Goal: Task Accomplishment & Management: Manage account settings

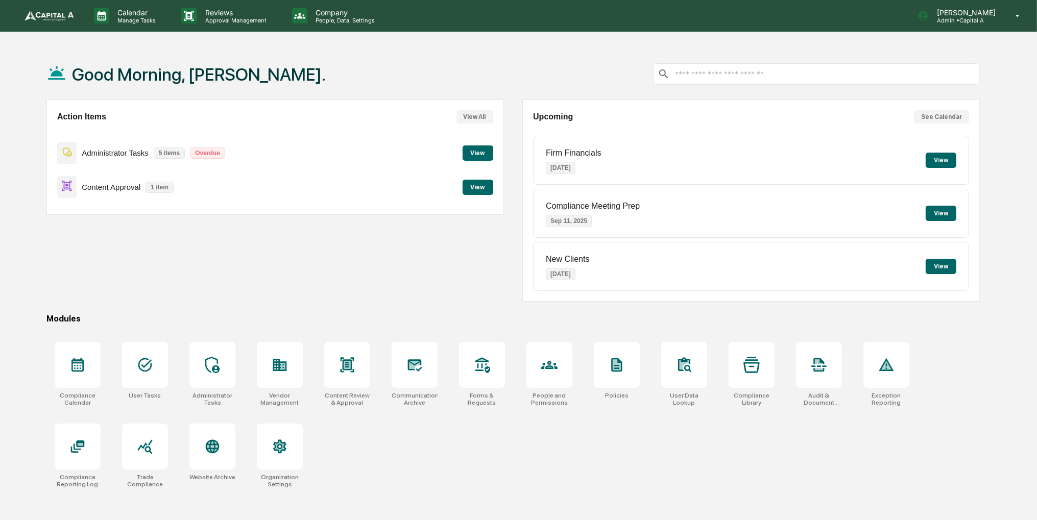
drag, startPoint x: 0, startPoint y: 0, endPoint x: 883, endPoint y: 193, distance: 903.4
click at [883, 193] on div "Compliance Meeting Prep [DATE] View" at bounding box center [751, 213] width 436 height 49
click at [484, 191] on button "View" at bounding box center [478, 187] width 31 height 15
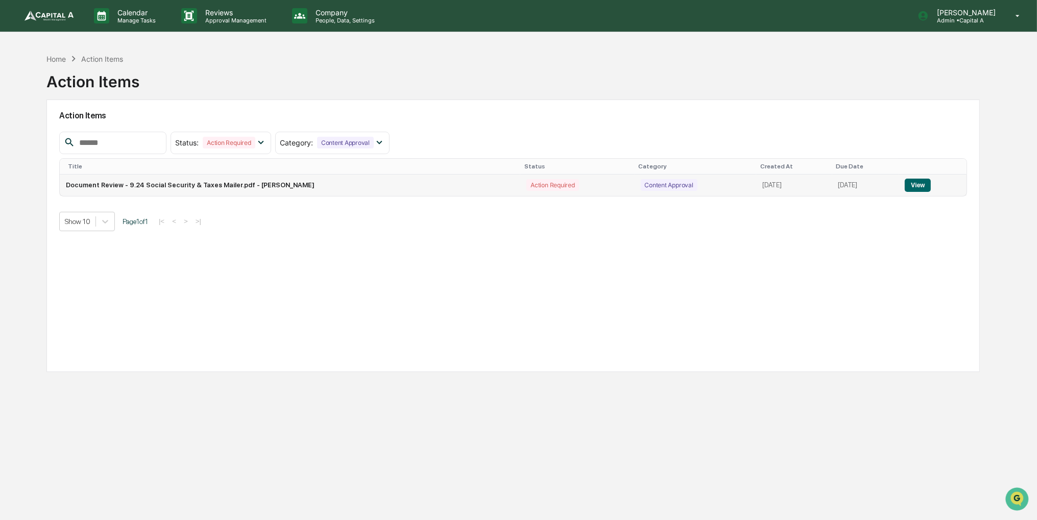
click at [920, 186] on button "View" at bounding box center [918, 185] width 26 height 13
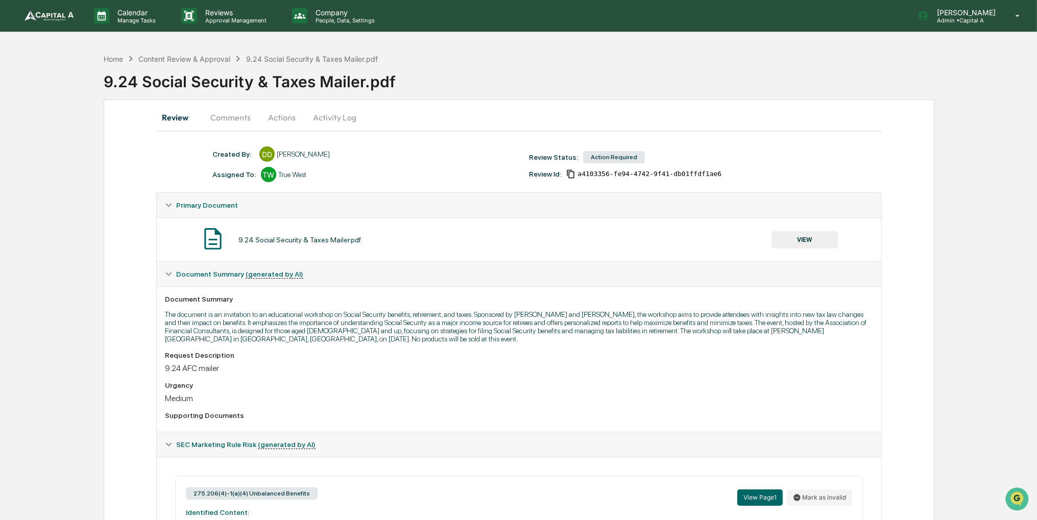
click at [787, 234] on button "VIEW" at bounding box center [805, 239] width 66 height 17
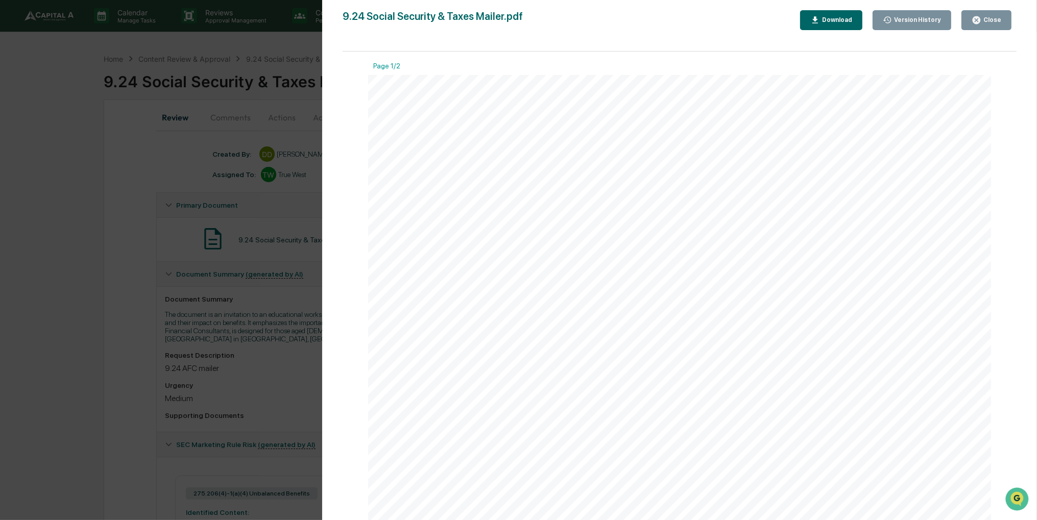
drag, startPoint x: 699, startPoint y: 220, endPoint x: 677, endPoint y: 219, distance: 22.0
click at [677, 219] on div "242322 ENJOY TWO TOPICS FOR YOUR RESERVATION! SOCIAL SECURITY BENEFITS AND HOW …" at bounding box center [679, 316] width 623 height 482
drag, startPoint x: 743, startPoint y: 111, endPoint x: 724, endPoint y: 159, distance: 51.6
click at [724, 159] on span "Will you really take money out of your IRA at a" at bounding box center [679, 155] width 163 height 9
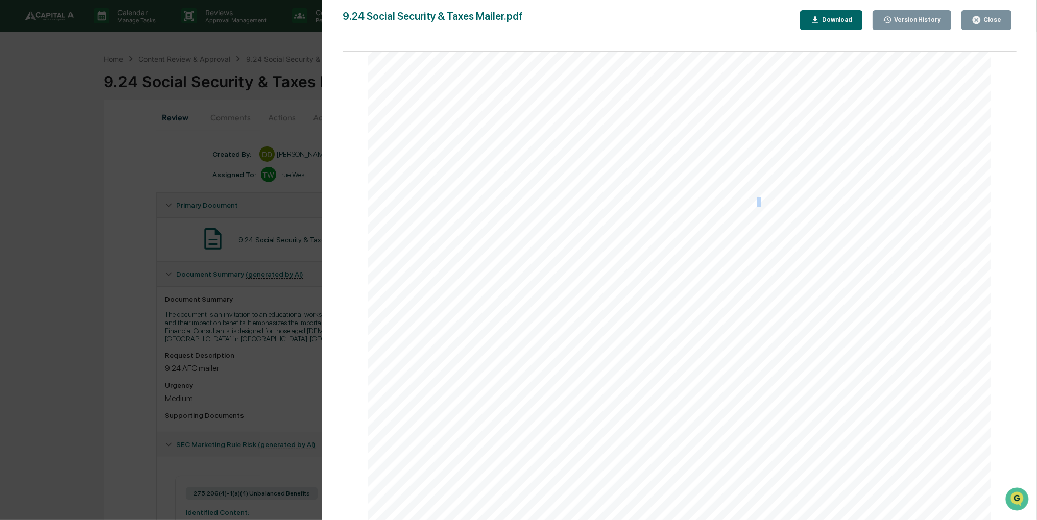
drag, startPoint x: 775, startPoint y: 197, endPoint x: 757, endPoint y: 203, distance: 19.2
click at [757, 203] on span "Understand how Capital Gains and Dividends" at bounding box center [679, 202] width 163 height 9
drag, startPoint x: 757, startPoint y: 203, endPoint x: 741, endPoint y: 215, distance: 20.0
click at [741, 215] on span "impact your overall tax liability differently in" at bounding box center [676, 212] width 157 height 9
drag, startPoint x: 719, startPoint y: 225, endPoint x: 706, endPoint y: 232, distance: 14.9
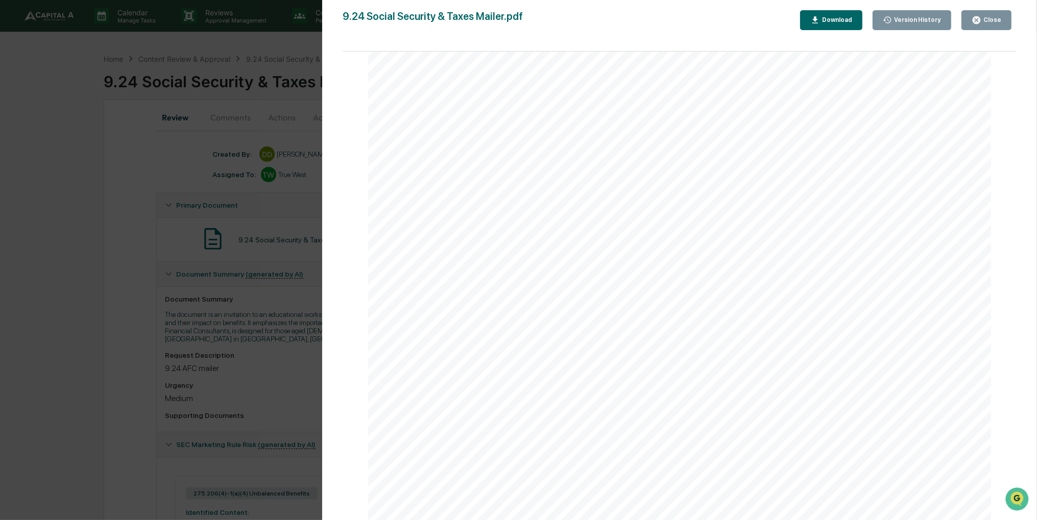
click at [706, 232] on span "The difference between deductions, exemptions" at bounding box center [685, 236] width 174 height 9
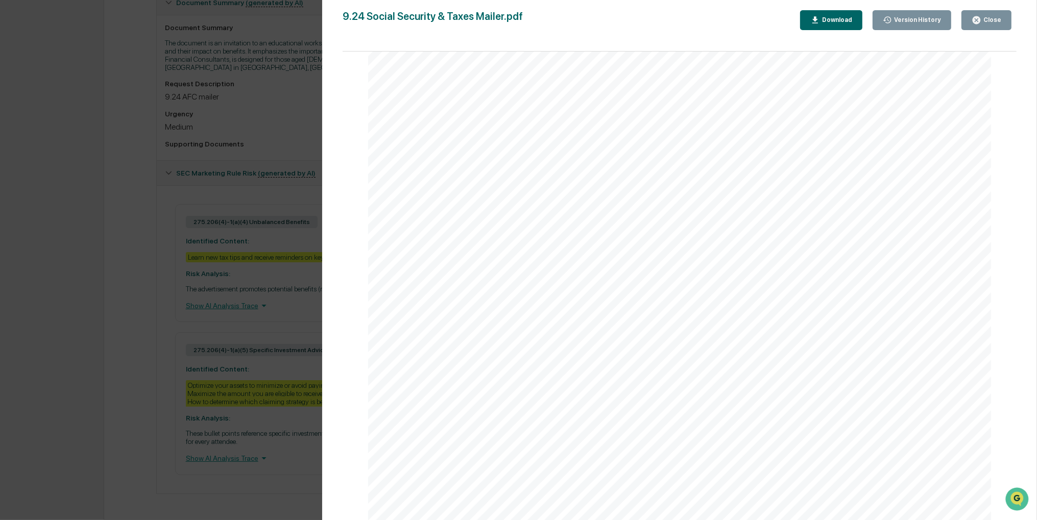
scroll to position [280, 0]
click at [112, 225] on div "Version History [DATE] 04:41 PM [PERSON_NAME] 9.24 Social Security & Taxes Mail…" at bounding box center [518, 260] width 1037 height 520
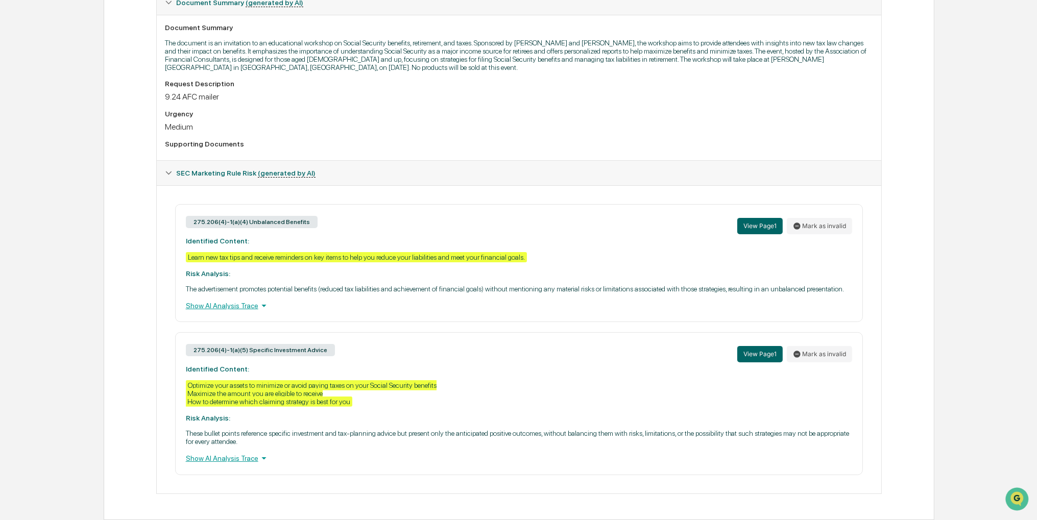
scroll to position [0, 0]
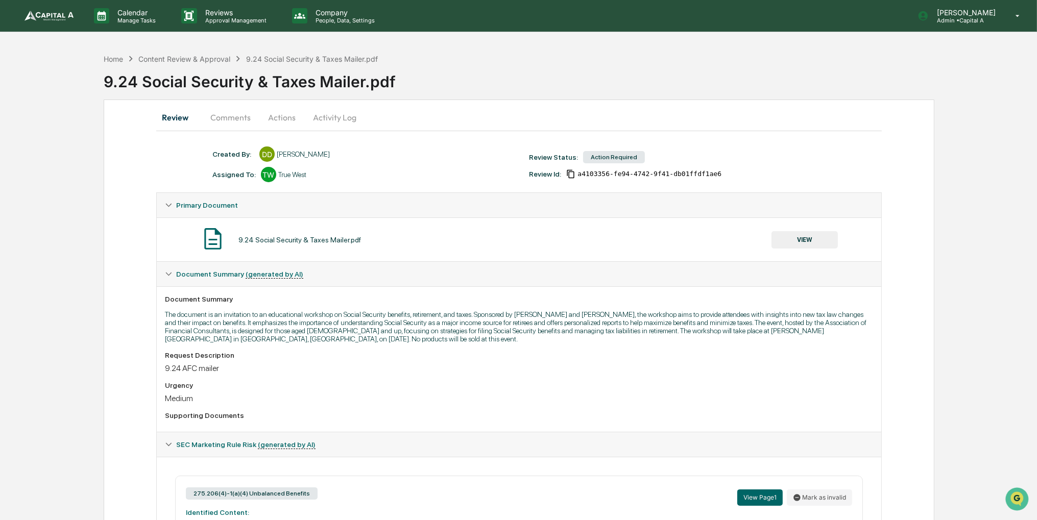
click at [282, 118] on button "Actions" at bounding box center [282, 117] width 46 height 25
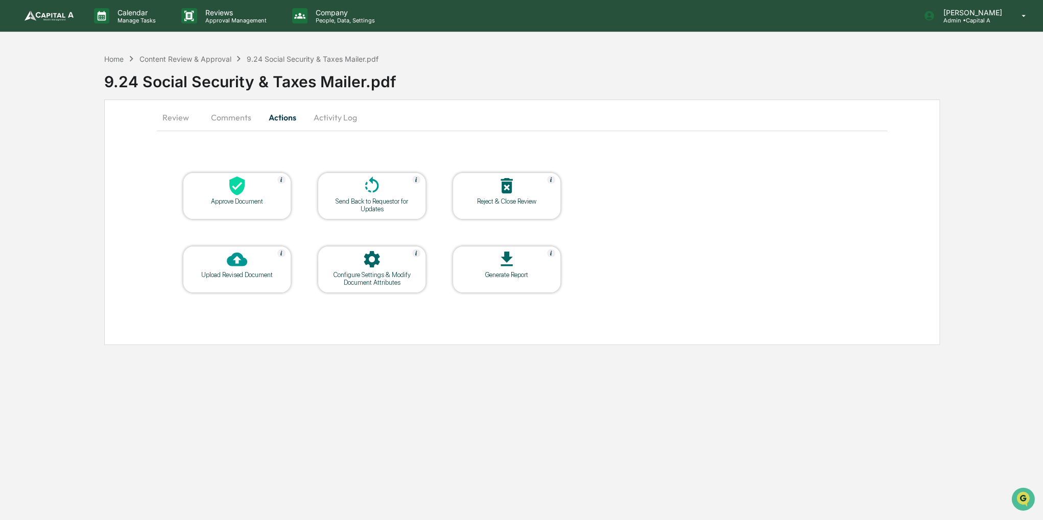
click at [259, 206] on div "Approve Document" at bounding box center [237, 196] width 108 height 47
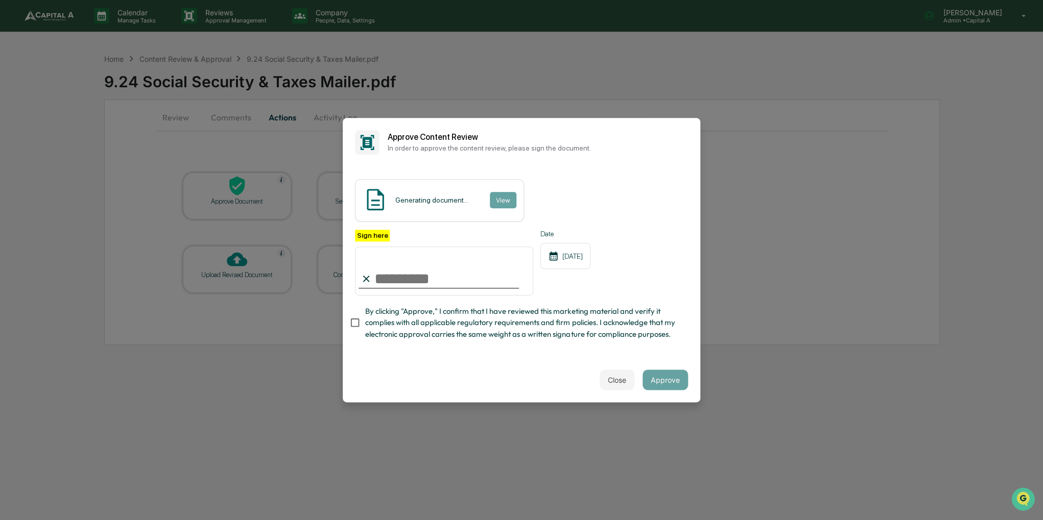
click at [402, 320] on span "By clicking "Approve," I confirm that I have reviewed this marketing material a…" at bounding box center [522, 323] width 315 height 34
click at [407, 284] on input "Sign here" at bounding box center [444, 271] width 178 height 49
type input "**********"
click at [680, 387] on button "Approve" at bounding box center [665, 380] width 45 height 20
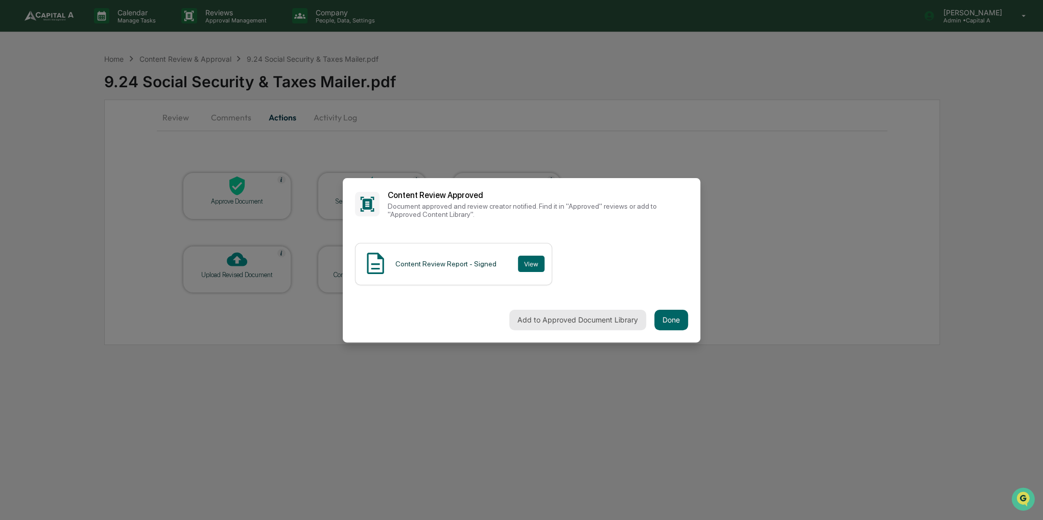
click at [615, 321] on button "Add to Approved Document Library" at bounding box center [577, 320] width 137 height 20
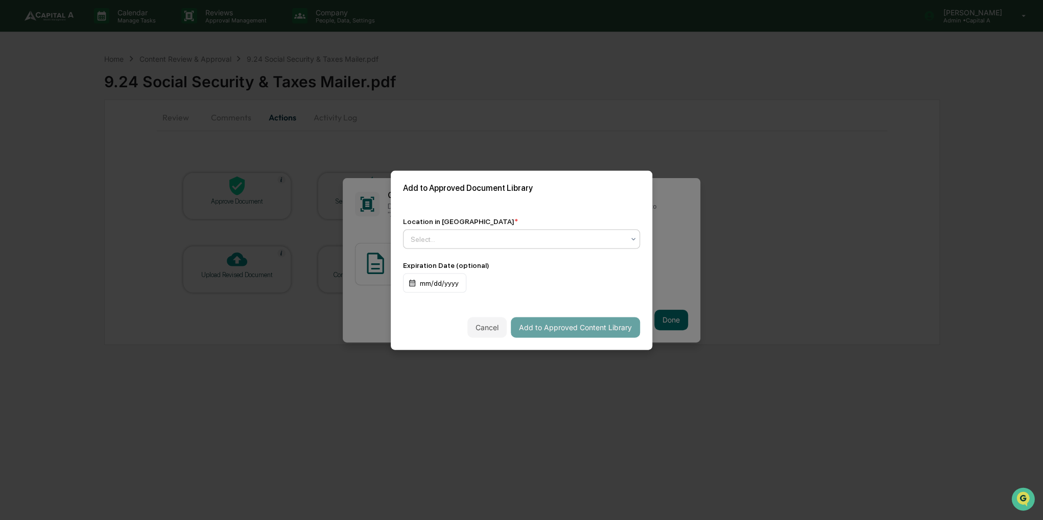
click at [637, 236] on icon at bounding box center [633, 239] width 8 height 8
click at [635, 236] on icon at bounding box center [633, 239] width 8 height 8
click at [635, 240] on icon at bounding box center [633, 239] width 8 height 8
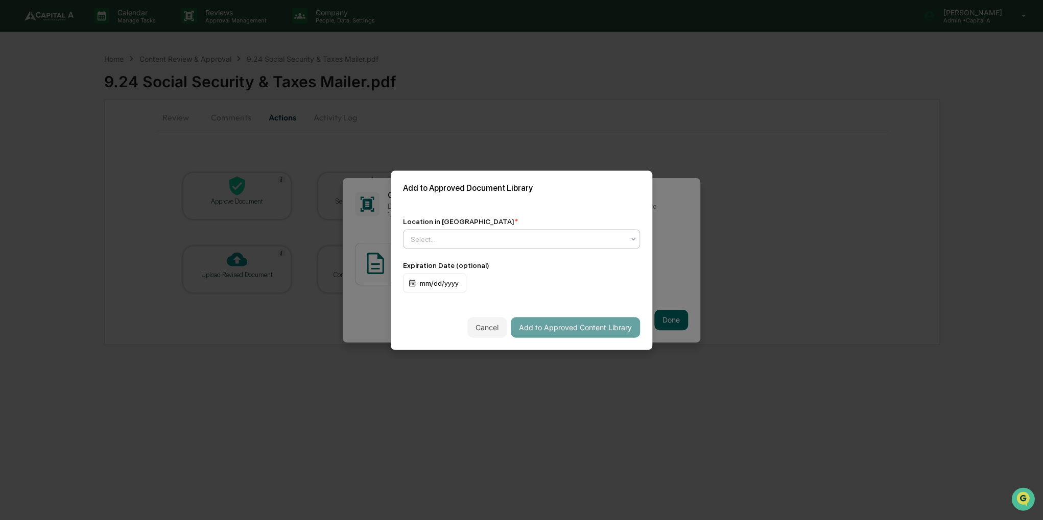
click at [636, 241] on icon at bounding box center [633, 239] width 8 height 8
click at [591, 263] on div "Approved Content Library" at bounding box center [521, 263] width 236 height 20
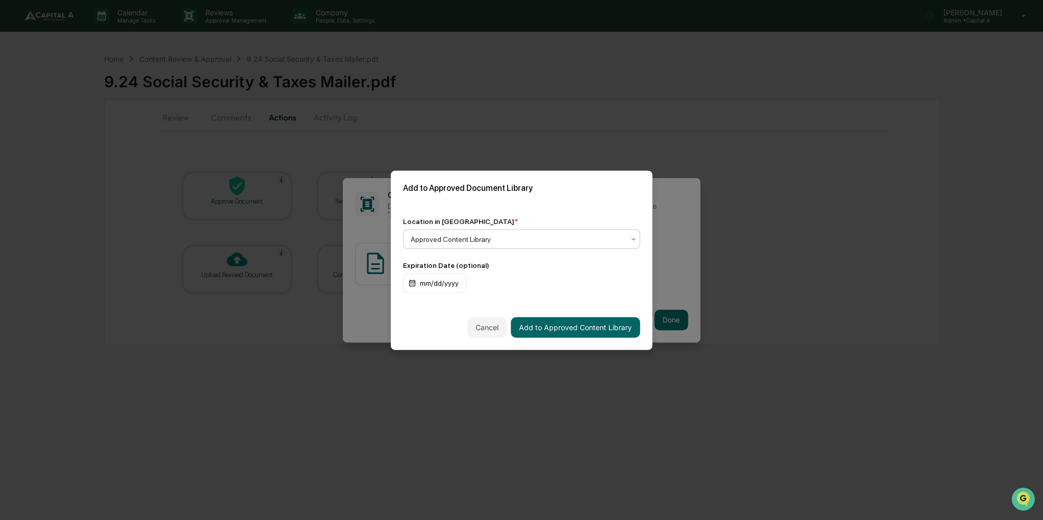
click at [587, 339] on div "Cancel Add to Approved Content Library" at bounding box center [521, 327] width 261 height 45
click at [585, 329] on button "Add to Approved Content Library" at bounding box center [575, 327] width 129 height 20
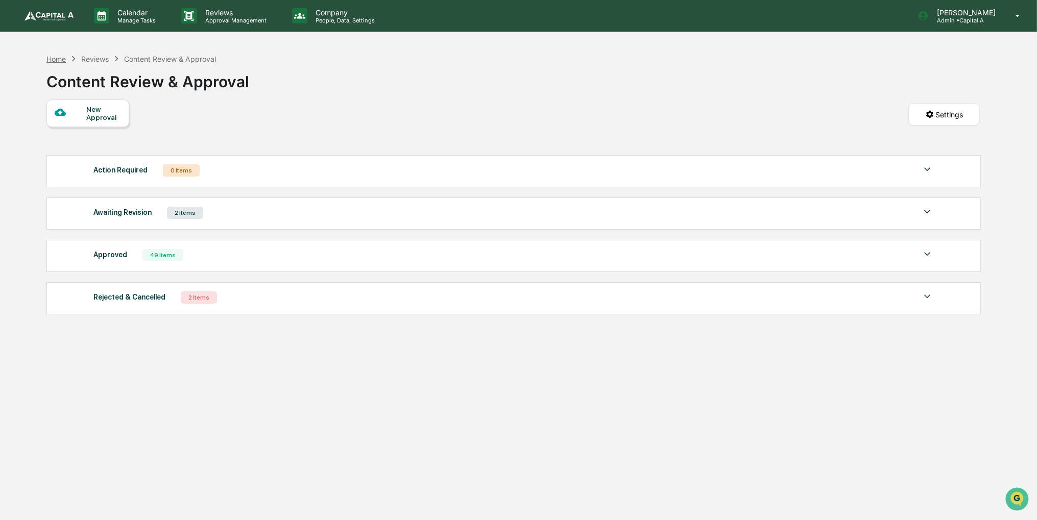
click at [52, 60] on div "Home" at bounding box center [55, 59] width 19 height 9
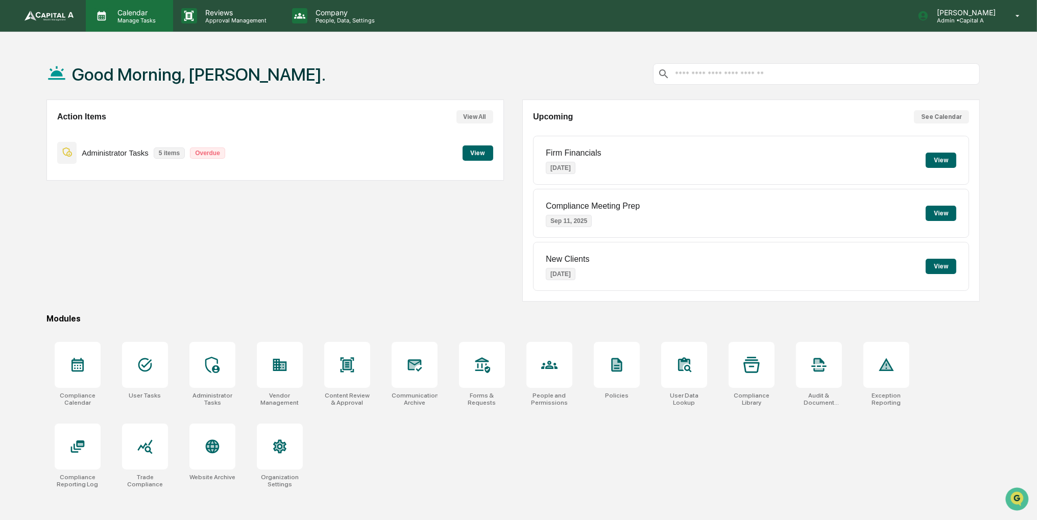
click at [134, 26] on div "Calendar Manage Tasks" at bounding box center [129, 16] width 87 height 32
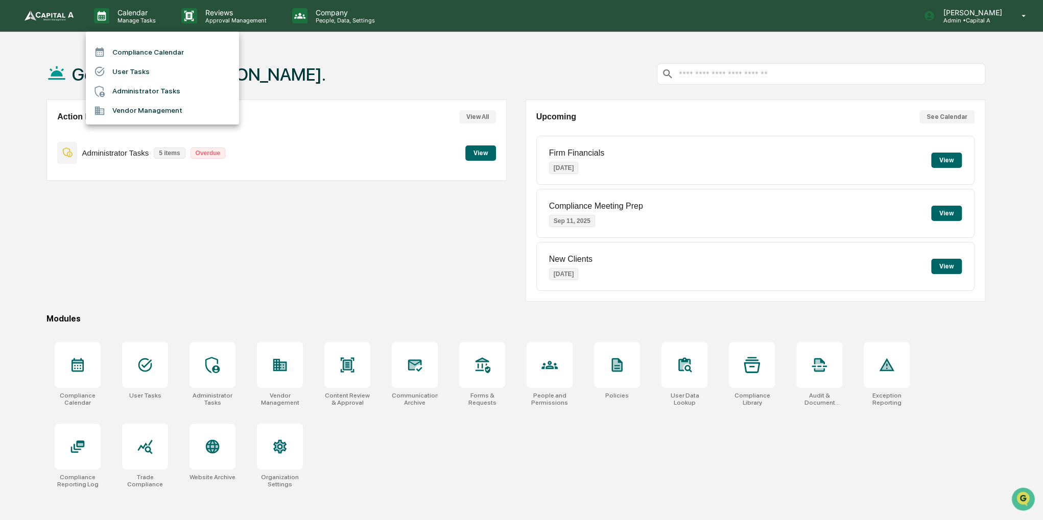
click at [137, 49] on li "Compliance Calendar" at bounding box center [162, 51] width 153 height 19
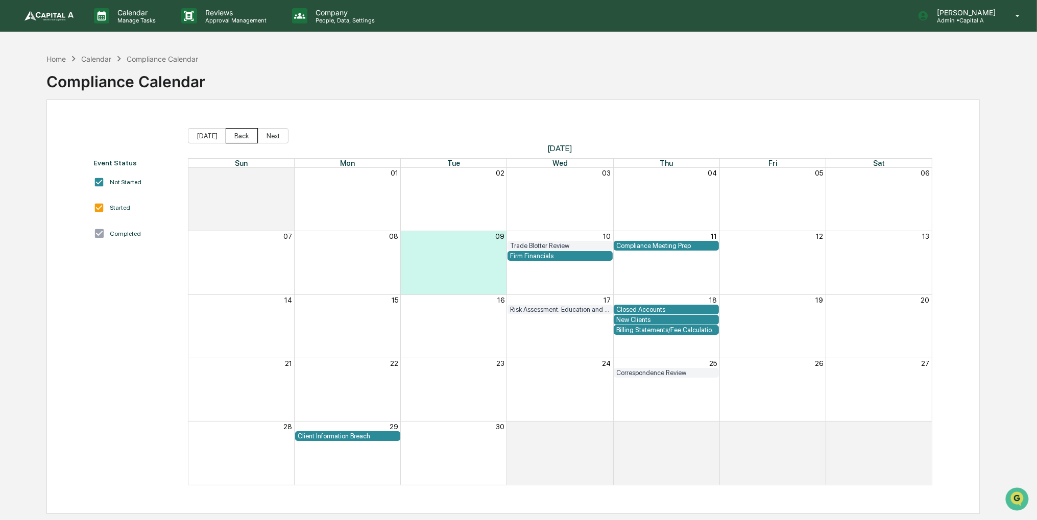
click at [231, 140] on button "Back" at bounding box center [242, 135] width 32 height 15
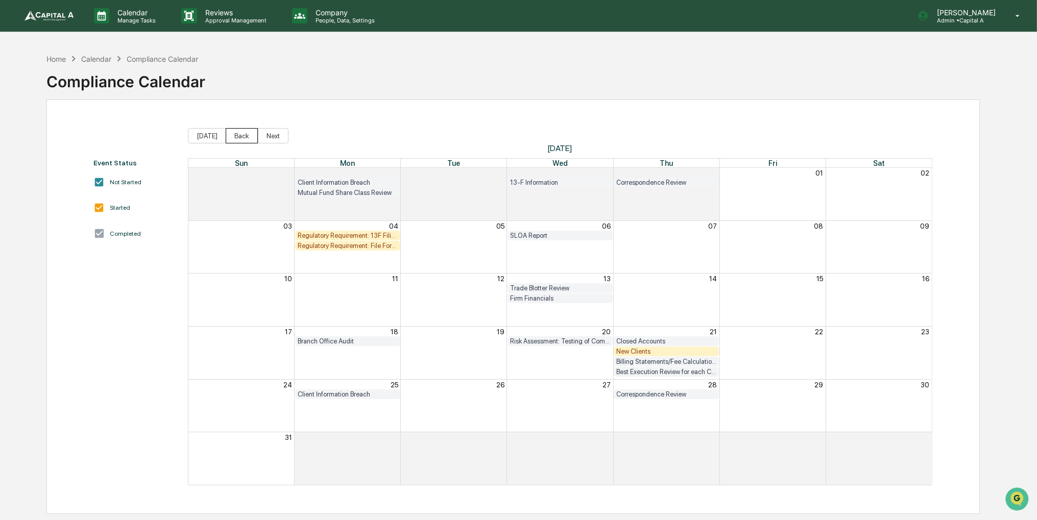
click at [233, 140] on button "Back" at bounding box center [242, 135] width 32 height 15
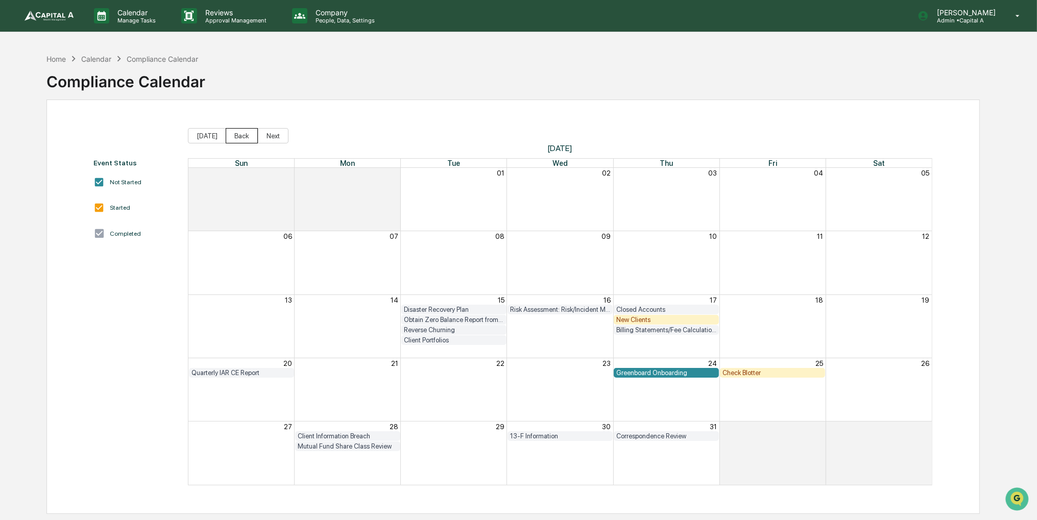
click at [246, 138] on button "Back" at bounding box center [242, 135] width 32 height 15
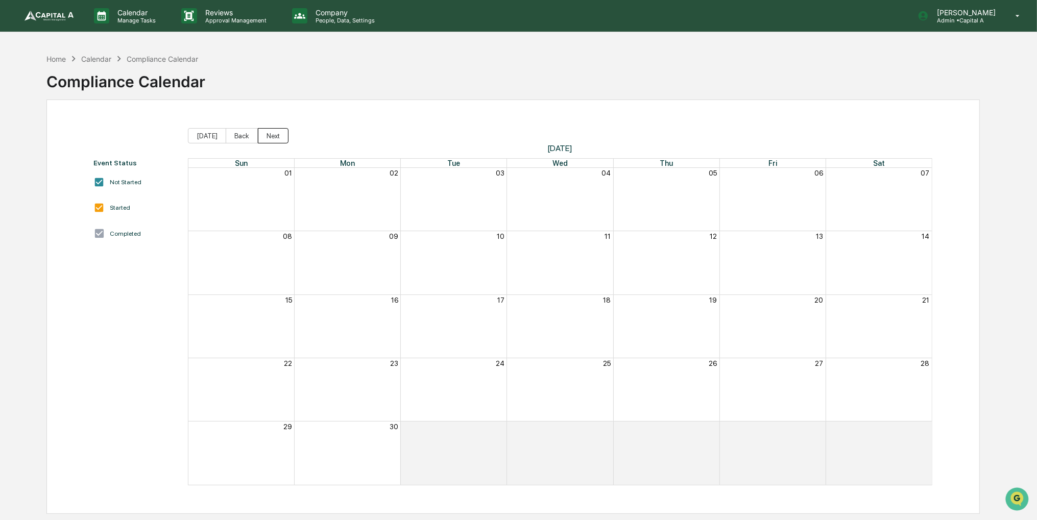
click at [269, 136] on button "Next" at bounding box center [273, 135] width 31 height 15
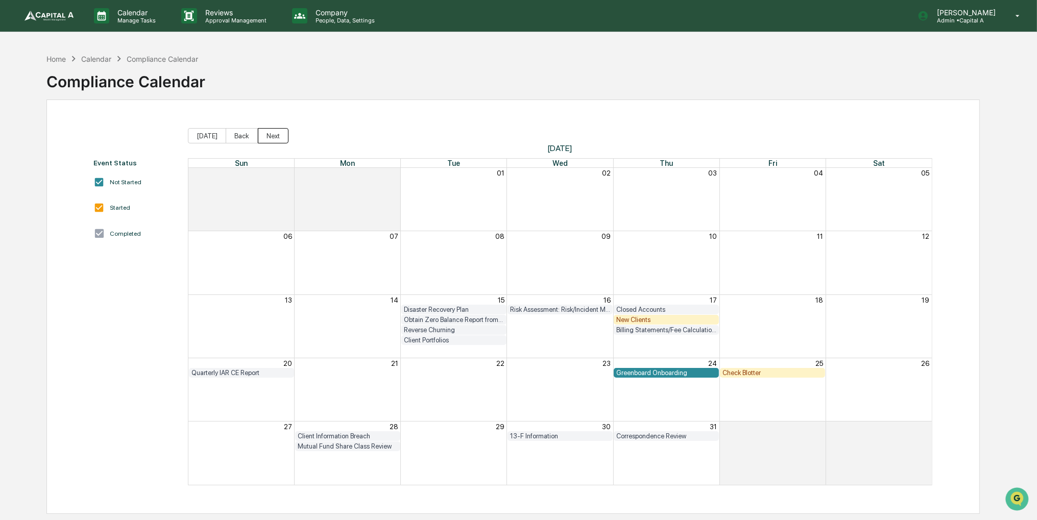
click at [269, 136] on button "Next" at bounding box center [273, 135] width 31 height 15
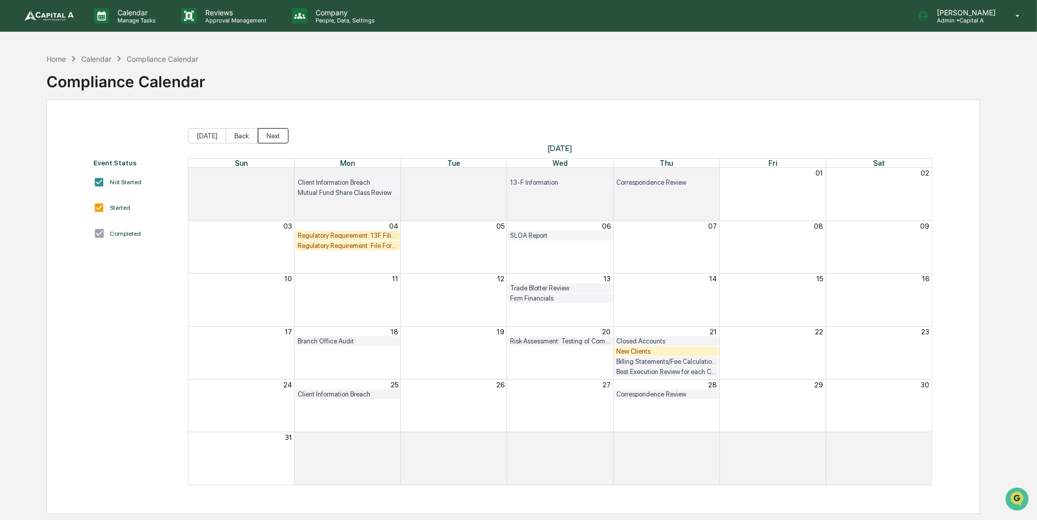
click at [269, 136] on button "Next" at bounding box center [273, 135] width 31 height 15
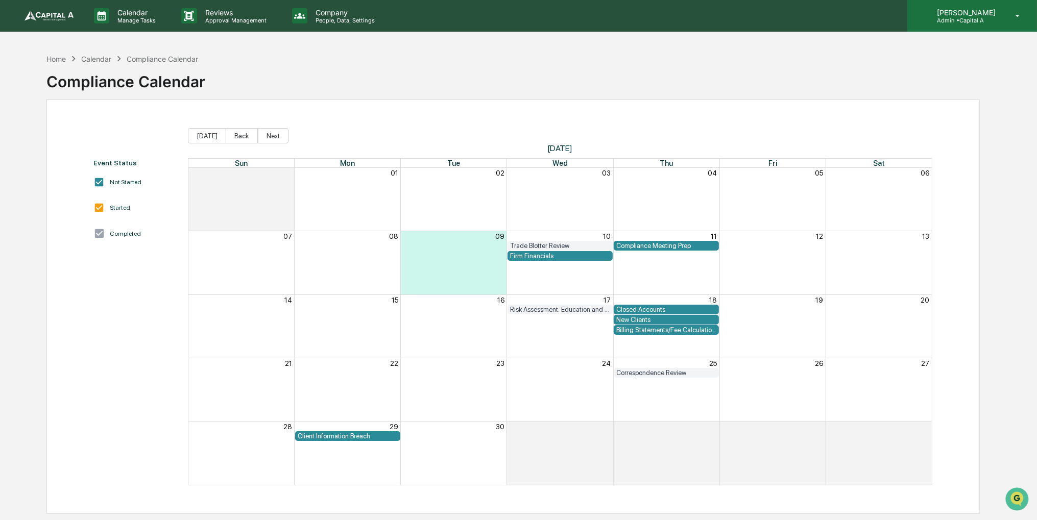
click at [1001, 18] on p "Admin • Capital A" at bounding box center [965, 20] width 72 height 7
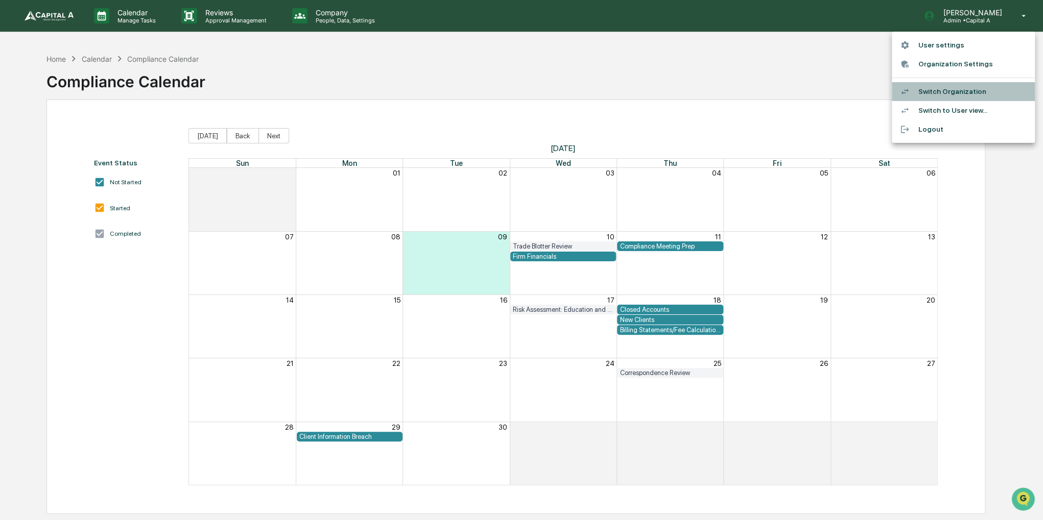
click at [976, 89] on li "Switch Organization" at bounding box center [963, 91] width 143 height 19
